Goal: Transaction & Acquisition: Purchase product/service

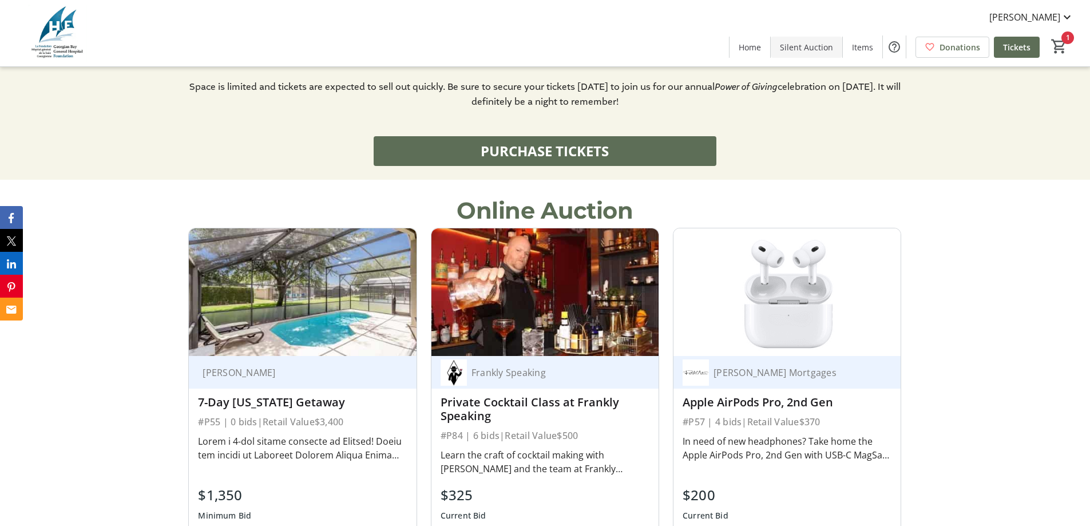
scroll to position [858, 0]
click at [795, 53] on span at bounding box center [807, 46] width 72 height 27
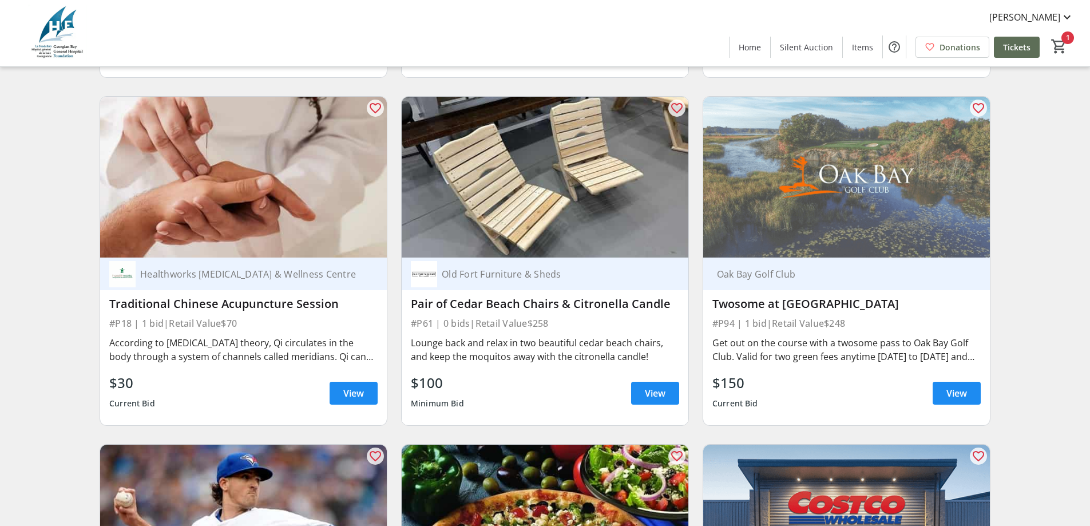
scroll to position [6866, 0]
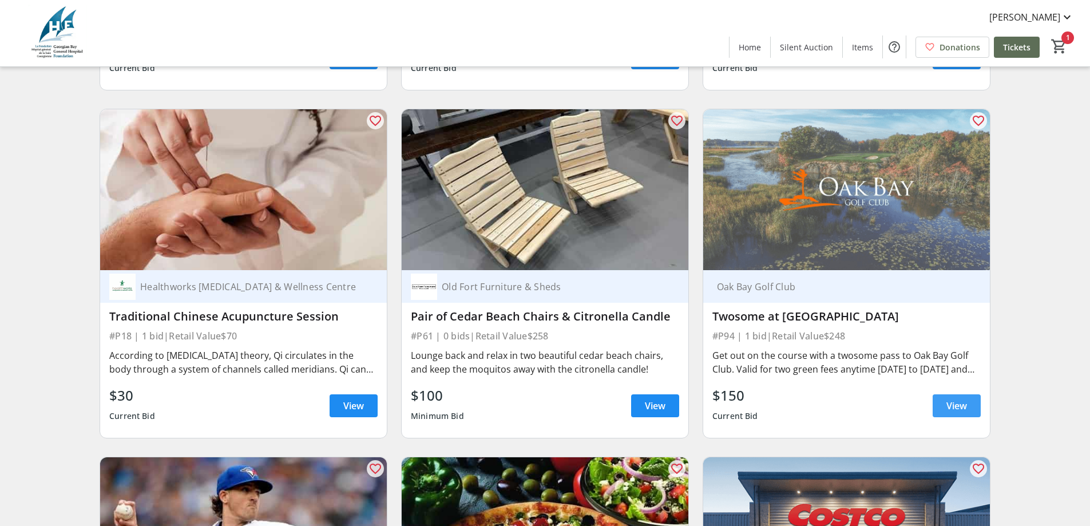
click at [940, 392] on span at bounding box center [957, 405] width 48 height 27
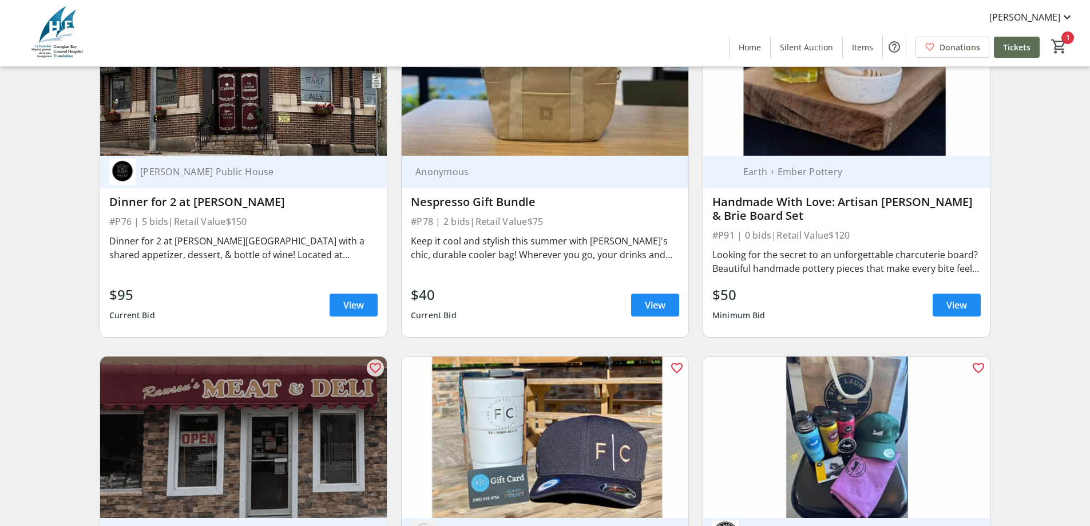
scroll to position [10876, 0]
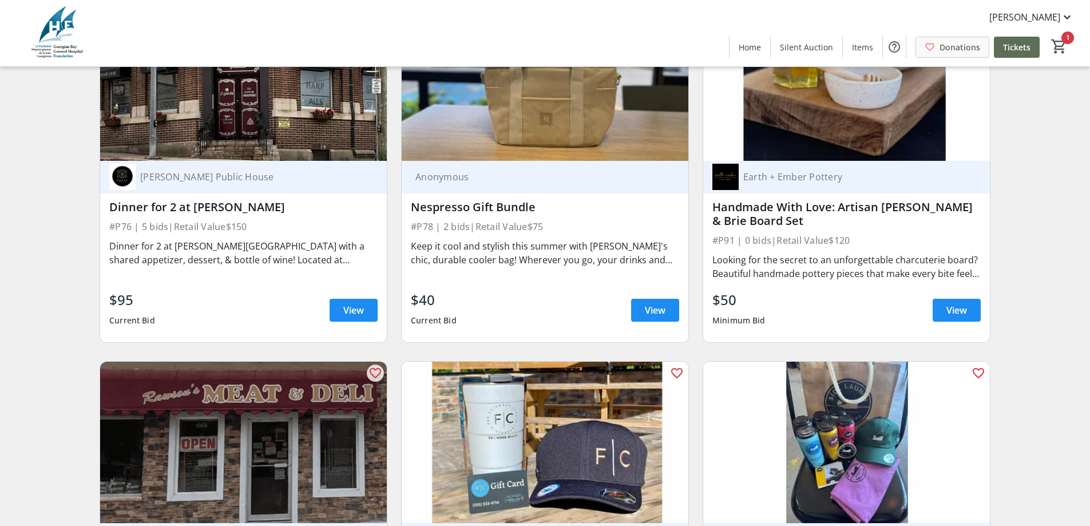
click at [960, 54] on span at bounding box center [952, 46] width 73 height 27
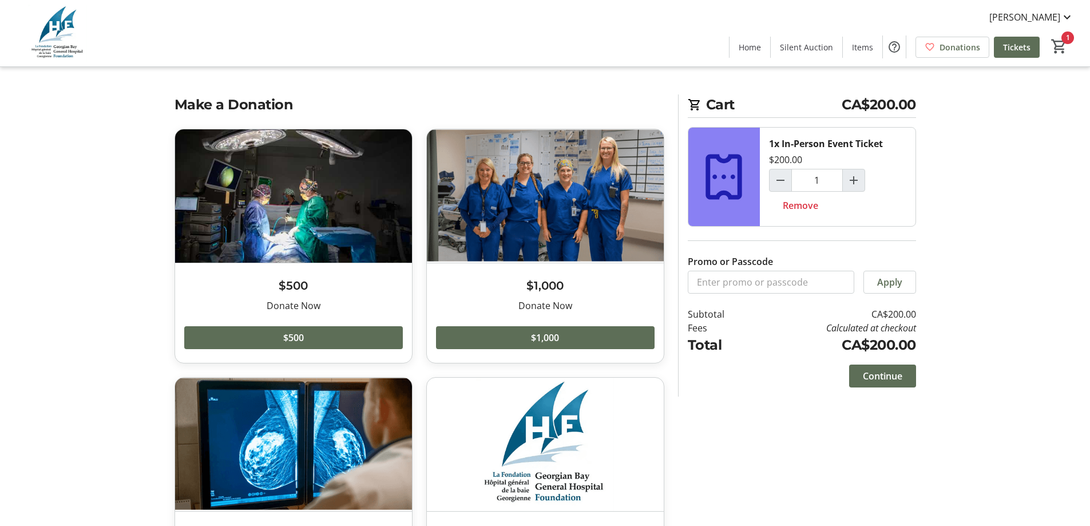
click at [129, 150] on tr-checkout-feature-upsell-ui "Cart CA$200.00 1x In-Person Event Ticket $200.00 1 Remove Promo or Passcode App…" at bounding box center [545, 322] width 1090 height 644
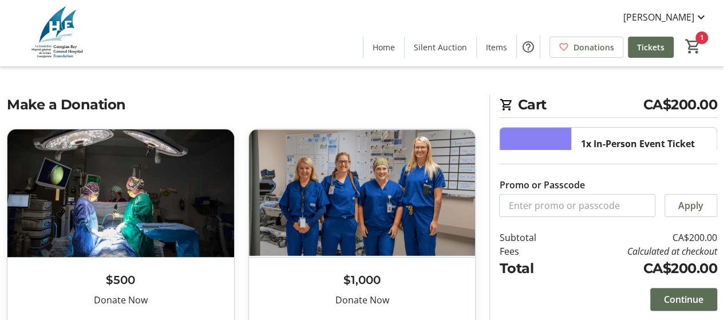
click at [65, 25] on img at bounding box center [58, 33] width 102 height 57
